Goal: Communication & Community: Answer question/provide support

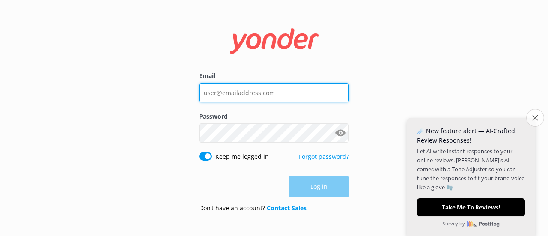
type input "[EMAIL_ADDRESS][DOMAIN_NAME]"
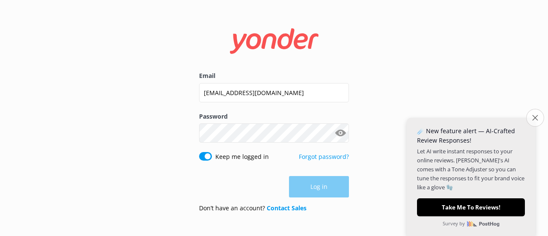
click at [534, 118] on icon "Close survey" at bounding box center [535, 118] width 6 height 6
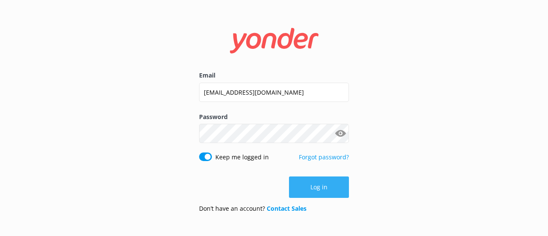
click at [321, 183] on button "Log in" at bounding box center [319, 186] width 60 height 21
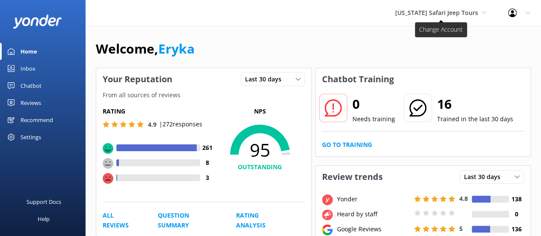
click at [439, 10] on span "[US_STATE] Safari Jeep Tours" at bounding box center [436, 13] width 83 height 8
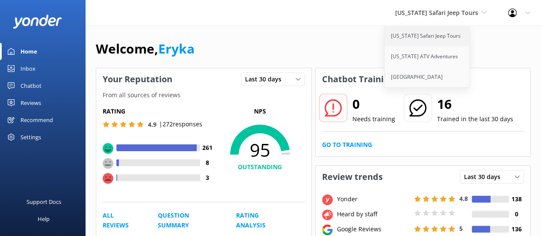
click at [434, 33] on link "[US_STATE] Safari Jeep Tours" at bounding box center [428, 36] width 86 height 21
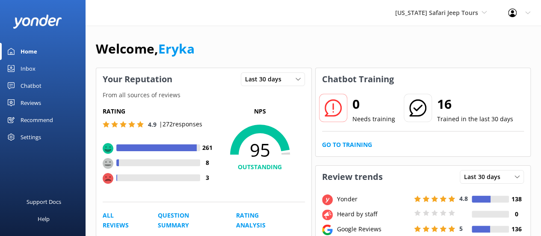
click at [33, 83] on div "Chatbot" at bounding box center [31, 85] width 21 height 17
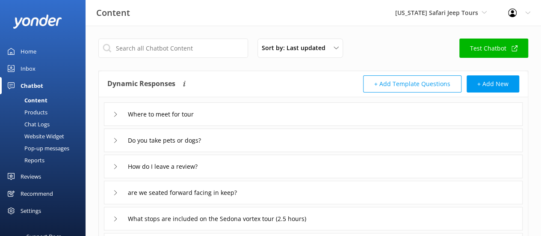
click at [19, 85] on link "Chatbot" at bounding box center [43, 85] width 86 height 17
click at [21, 60] on div "Inbox" at bounding box center [28, 68] width 15 height 17
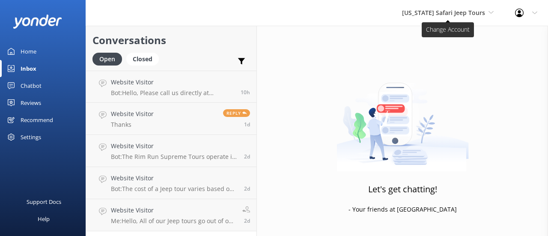
click at [439, 9] on span "[US_STATE] Safari Jeep Tours" at bounding box center [443, 13] width 83 height 8
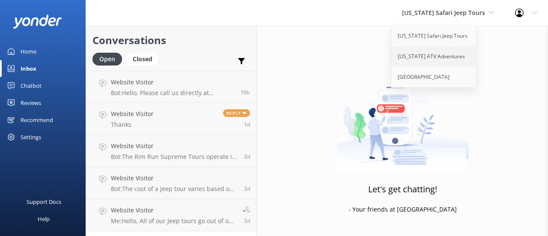
click at [429, 59] on link "[US_STATE] ATV Adventures" at bounding box center [434, 56] width 86 height 21
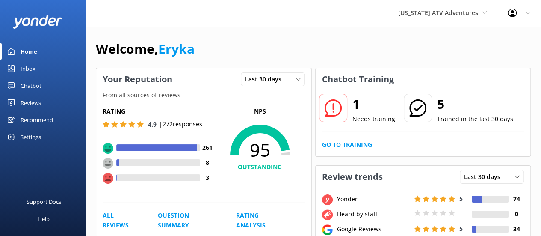
click at [27, 71] on div "Inbox" at bounding box center [28, 68] width 15 height 17
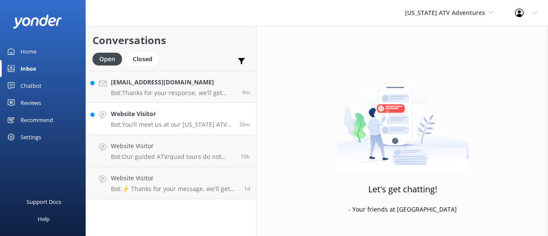
click at [159, 115] on h4 "Website Visitor" at bounding box center [172, 113] width 122 height 9
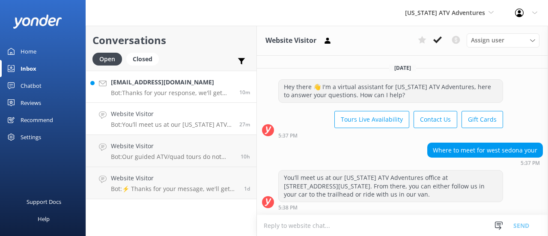
click at [193, 92] on p "Bot: Thanks for your response, we'll get back to you as soon as we can during o…" at bounding box center [172, 93] width 122 height 8
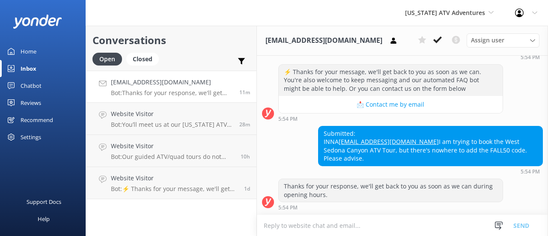
scroll to position [111, 0]
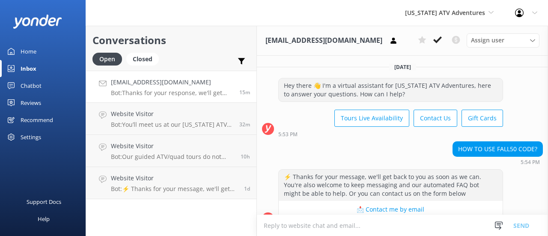
scroll to position [111, 0]
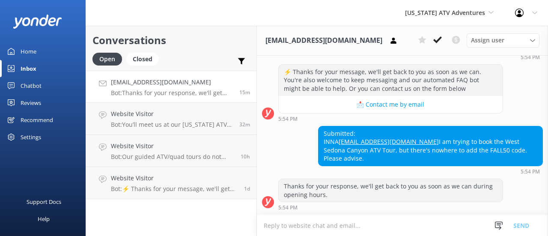
click at [299, 224] on textarea at bounding box center [402, 225] width 291 height 21
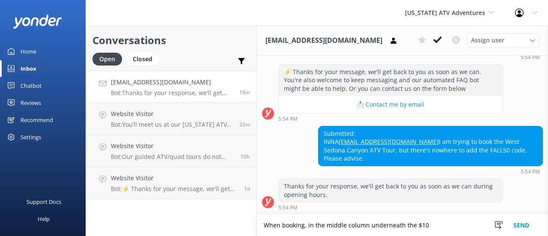
click at [426, 227] on textarea "When booking, in the middle column underneath the $10" at bounding box center [402, 224] width 291 height 21
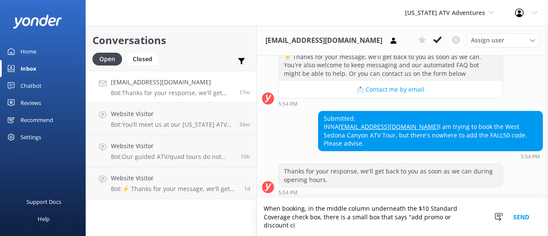
scroll to position [128, 0]
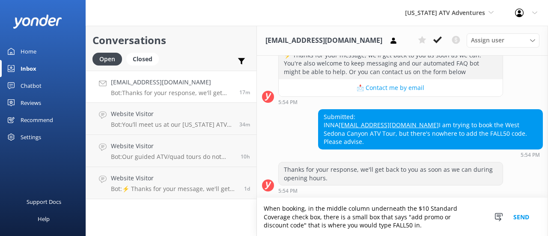
click at [523, 213] on button "Send" at bounding box center [521, 217] width 32 height 38
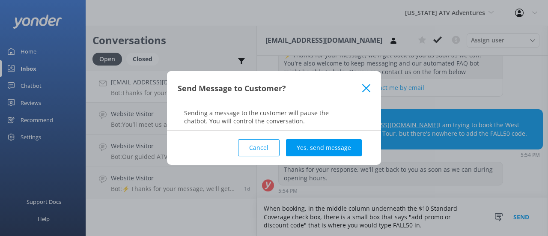
click at [253, 147] on button "Cancel" at bounding box center [258, 147] width 41 height 17
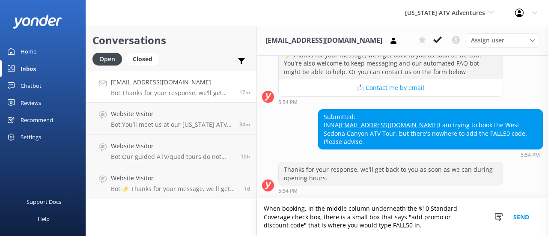
click at [321, 219] on textarea "When booking, in the middle column underneath the $10 Standard Coverage check b…" at bounding box center [402, 217] width 291 height 38
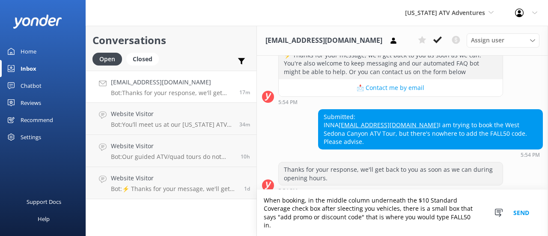
click at [347, 223] on textarea "When booking, in the middle column underneath the $10 Standard Coverage check b…" at bounding box center [402, 213] width 291 height 46
click at [347, 221] on textarea "When booking, in the middle column underneath the $10 Standard Coverage check b…" at bounding box center [402, 213] width 291 height 46
type textarea "When booking, in the middle column underneath the $10 Standard Coverage check b…"
click at [524, 218] on button "Send" at bounding box center [521, 213] width 32 height 46
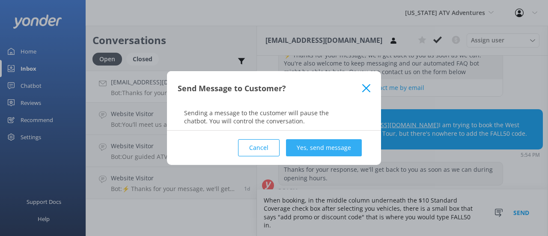
click at [332, 142] on button "Yes, send message" at bounding box center [324, 147] width 76 height 17
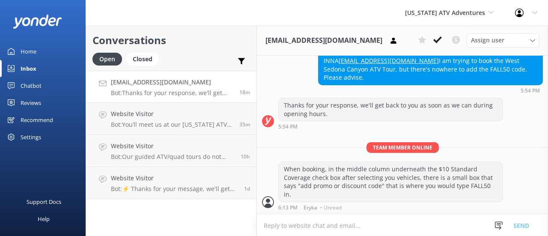
scroll to position [192, 0]
click at [358, 182] on div "When booking, in the middle column underneath the $10 Standard Coverage check b…" at bounding box center [390, 181] width 224 height 39
click at [391, 178] on div "When booking, in the middle column underneath the $10 Standard Coverage check b…" at bounding box center [390, 181] width 224 height 39
click at [392, 186] on div "When booking, in the middle column underneath the $10 Standard Coverage check b…" at bounding box center [390, 181] width 224 height 39
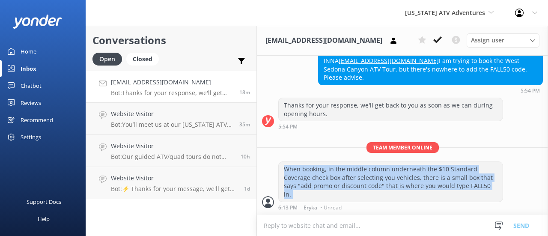
click at [392, 186] on div "When booking, in the middle column underneath the $10 Standard Coverage check b…" at bounding box center [390, 181] width 224 height 39
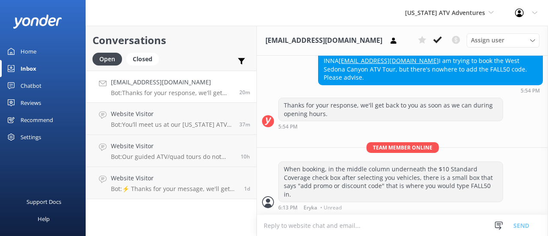
click at [28, 68] on div "Inbox" at bounding box center [29, 68] width 16 height 17
